Goal: Information Seeking & Learning: Learn about a topic

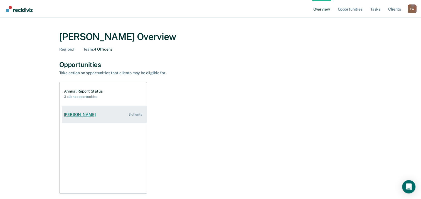
click at [76, 111] on link "[PERSON_NAME] 3 clients" at bounding box center [104, 115] width 85 height 16
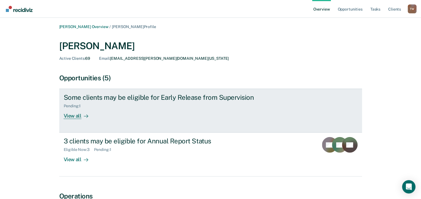
click at [78, 119] on div "View all" at bounding box center [79, 114] width 31 height 11
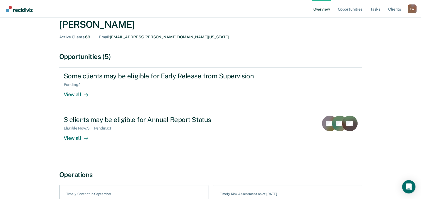
scroll to position [56, 0]
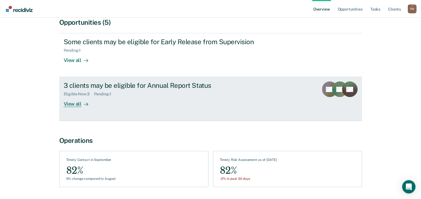
click at [74, 102] on div "View all" at bounding box center [79, 102] width 31 height 11
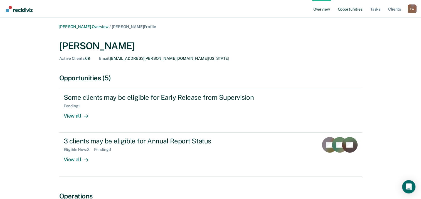
click at [355, 8] on link "Opportunities" at bounding box center [350, 9] width 27 height 18
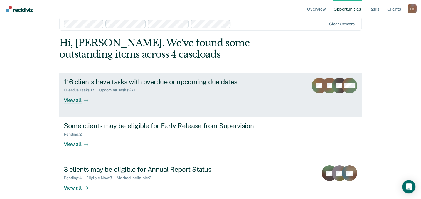
scroll to position [15, 0]
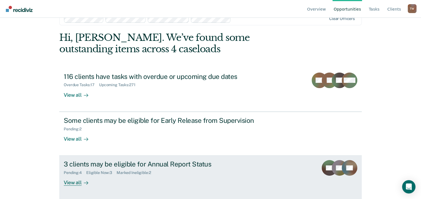
click at [72, 183] on div "View all" at bounding box center [79, 180] width 31 height 11
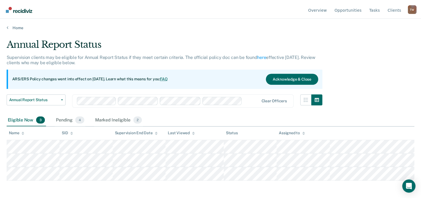
scroll to position [15, 0]
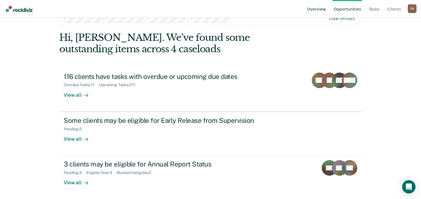
click at [316, 10] on link "Overview" at bounding box center [316, 9] width 21 height 18
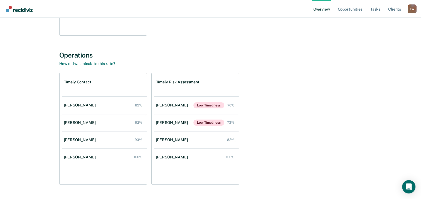
scroll to position [173, 0]
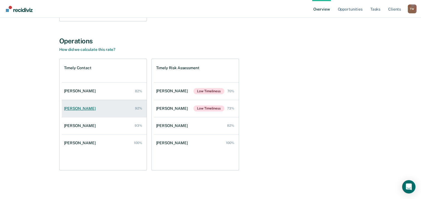
click at [86, 108] on div "[PERSON_NAME]" at bounding box center [81, 108] width 34 height 5
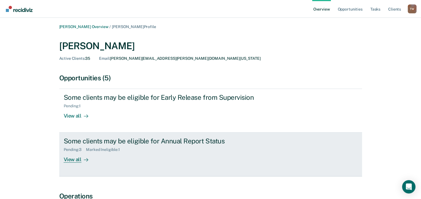
click at [77, 160] on div "View all" at bounding box center [79, 157] width 31 height 11
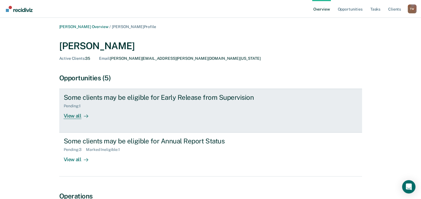
click at [73, 115] on div "View all" at bounding box center [79, 114] width 31 height 11
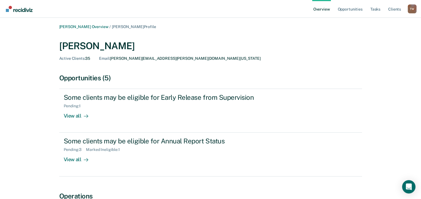
click at [321, 11] on link "Overview" at bounding box center [321, 9] width 19 height 18
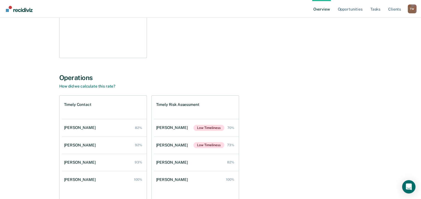
scroll to position [167, 0]
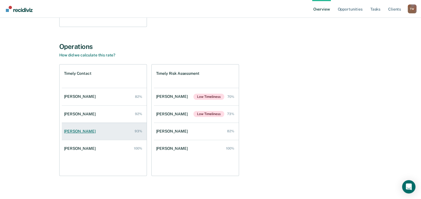
click at [84, 131] on div "[PERSON_NAME]" at bounding box center [81, 131] width 34 height 5
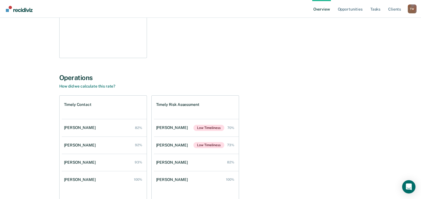
scroll to position [167, 0]
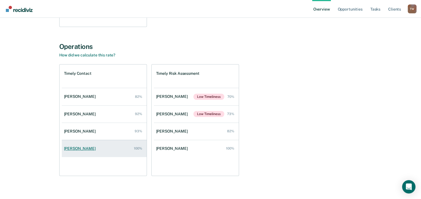
click at [79, 148] on div "[PERSON_NAME]" at bounding box center [81, 148] width 34 height 5
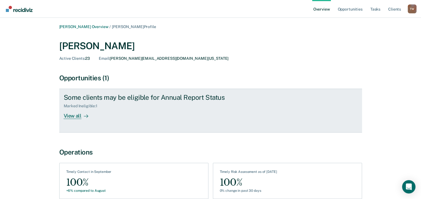
click at [76, 114] on div "View all" at bounding box center [79, 114] width 31 height 11
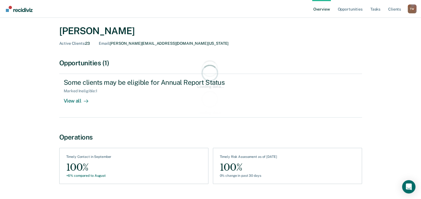
scroll to position [29, 0]
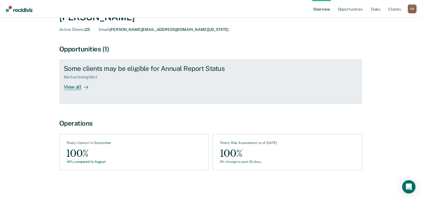
click at [79, 86] on div "View all" at bounding box center [79, 85] width 31 height 11
